Goal: Information Seeking & Learning: Learn about a topic

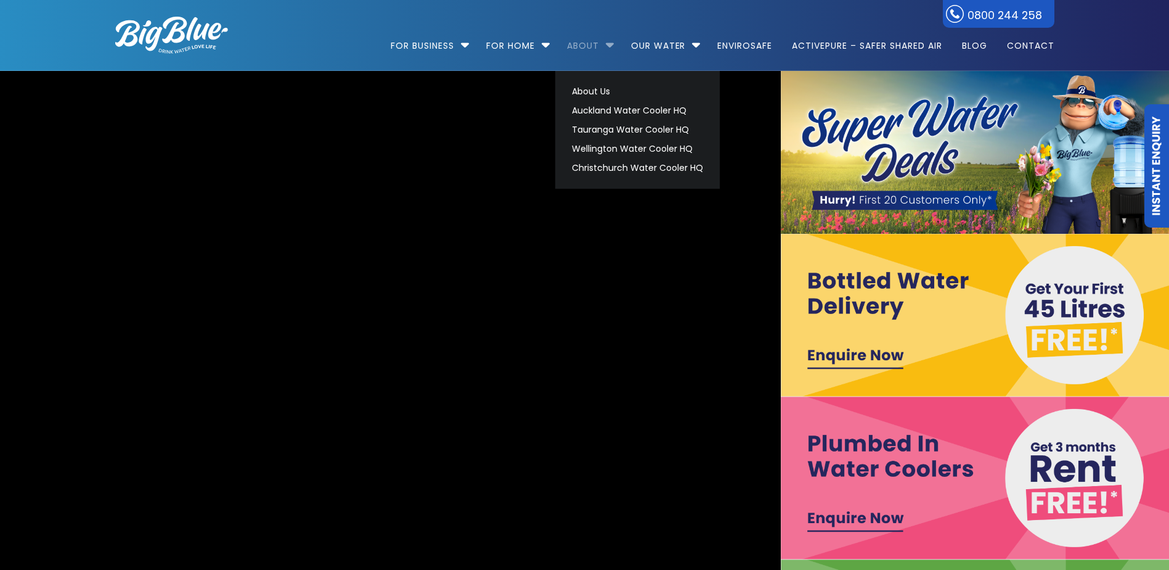
click at [600, 45] on link "About" at bounding box center [583, 40] width 49 height 80
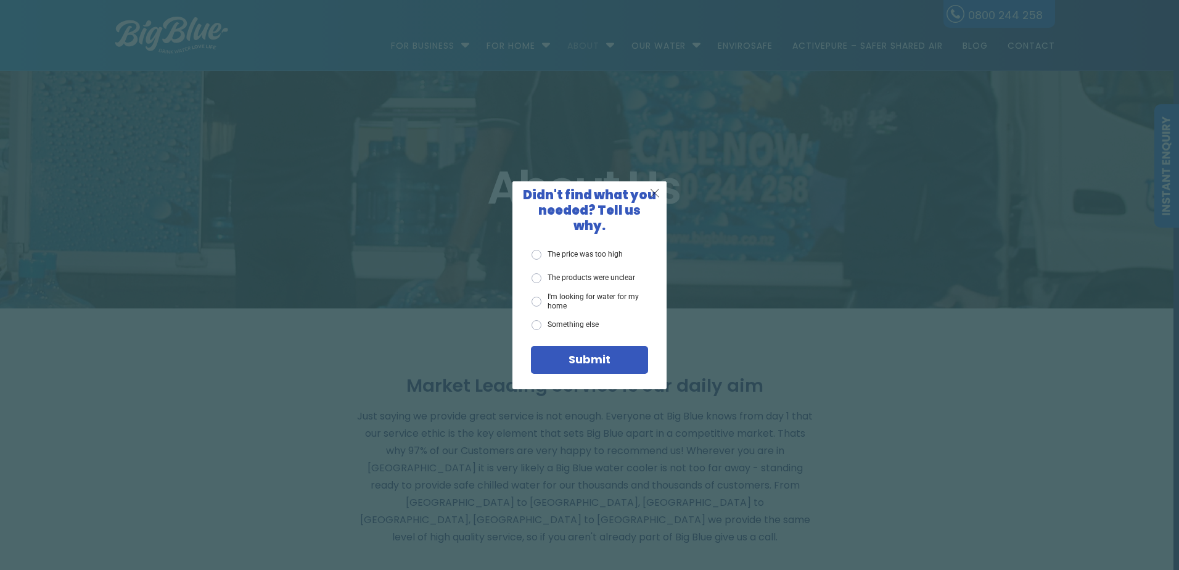
click at [662, 195] on div "X" at bounding box center [655, 192] width 23 height 23
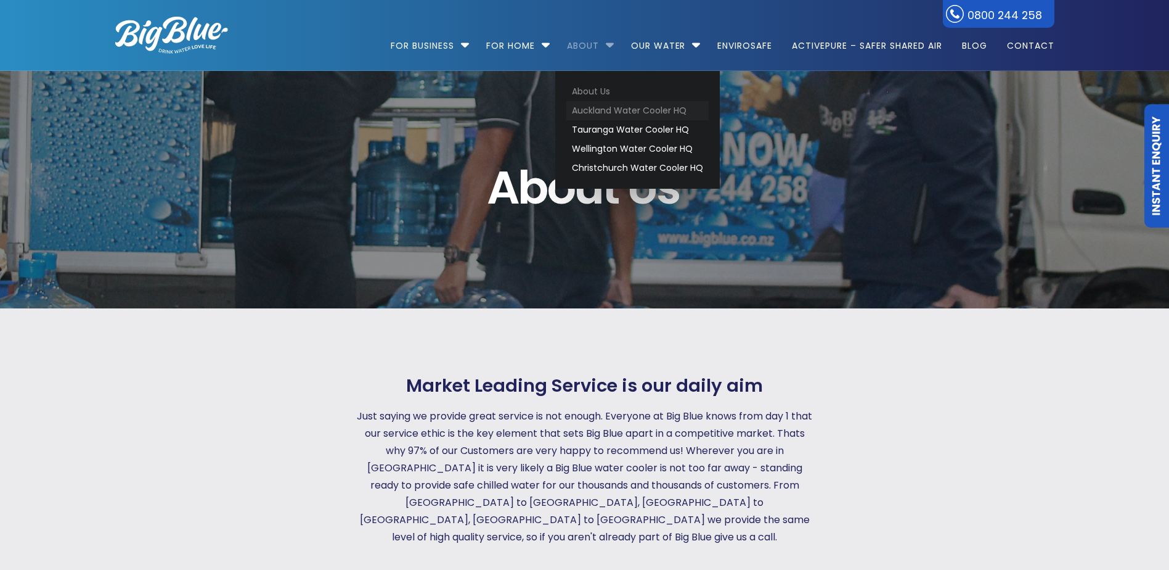
click at [610, 108] on link "Auckland Water Cooler HQ" at bounding box center [638, 110] width 142 height 19
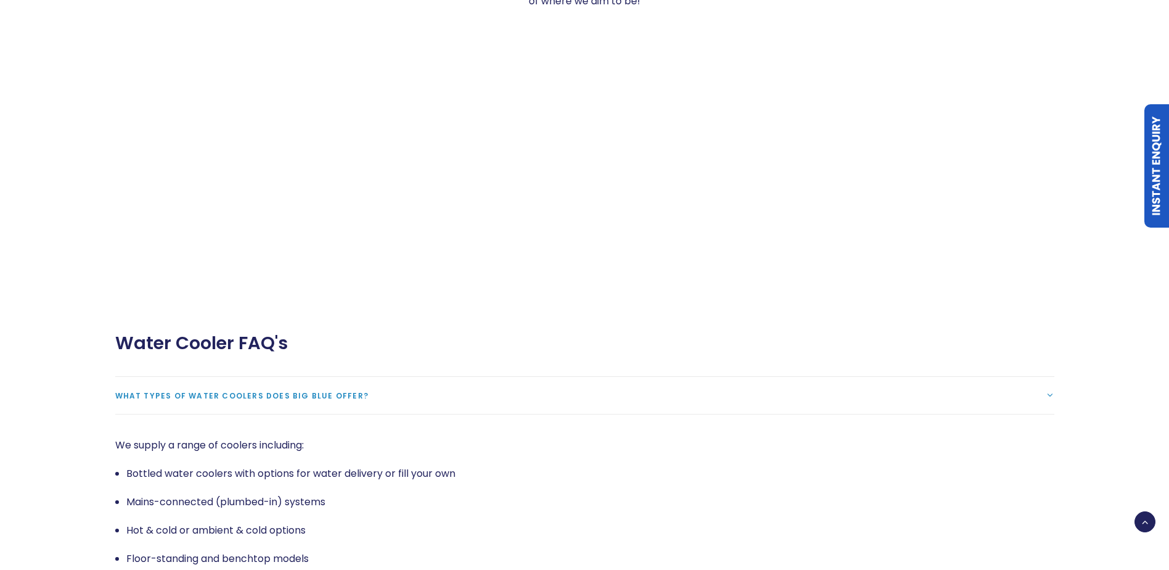
scroll to position [2343, 0]
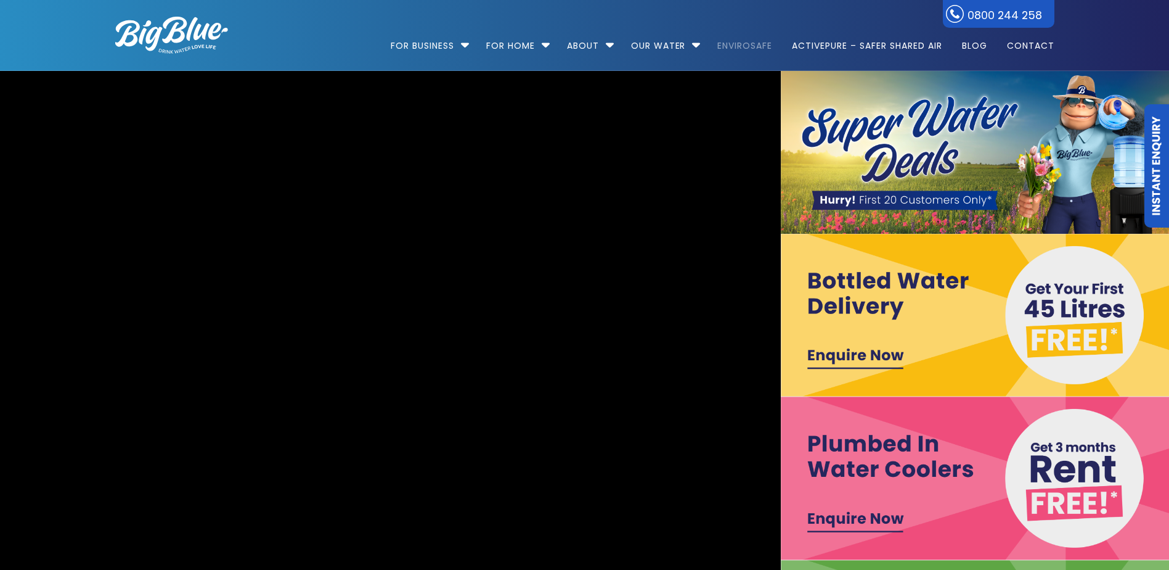
click at [738, 47] on link "EnviroSafe" at bounding box center [745, 40] width 72 height 80
